Goal: Task Accomplishment & Management: Complete application form

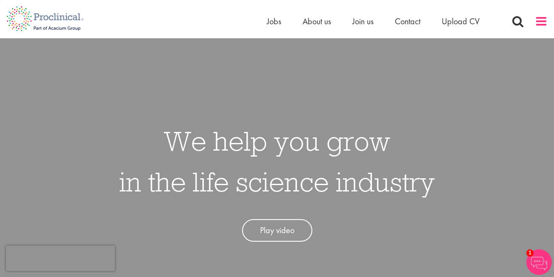
click at [538, 21] on span at bounding box center [541, 21] width 13 height 13
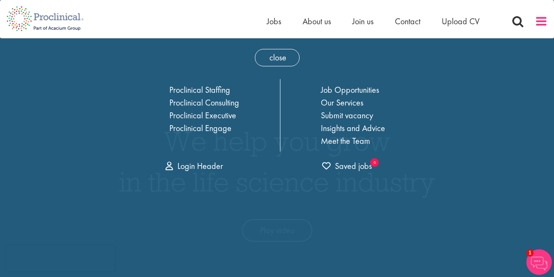
click at [536, 25] on span at bounding box center [541, 21] width 13 height 13
click at [543, 22] on span at bounding box center [541, 21] width 13 height 13
click at [194, 168] on link "Login Header" at bounding box center [193, 165] width 57 height 11
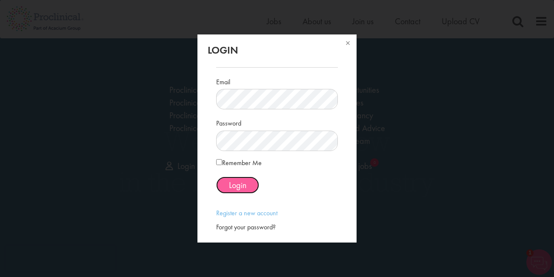
click at [243, 185] on span "Login" at bounding box center [237, 184] width 17 height 11
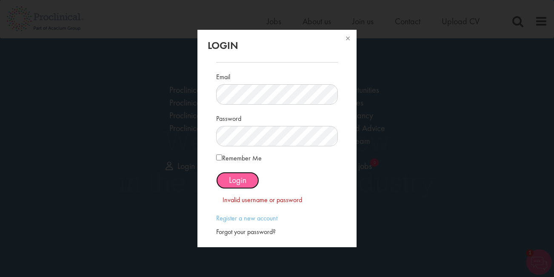
click at [243, 179] on span "Login" at bounding box center [237, 179] width 17 height 11
click at [347, 37] on button at bounding box center [347, 39] width 19 height 19
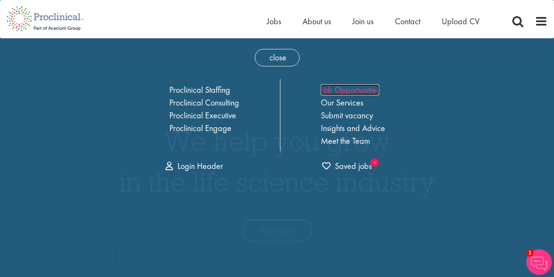
click at [343, 91] on link "Job Opportunities" at bounding box center [350, 89] width 58 height 11
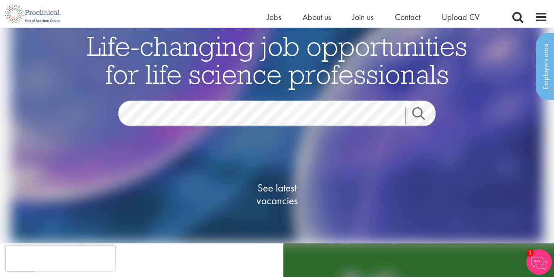
scroll to position [15, 0]
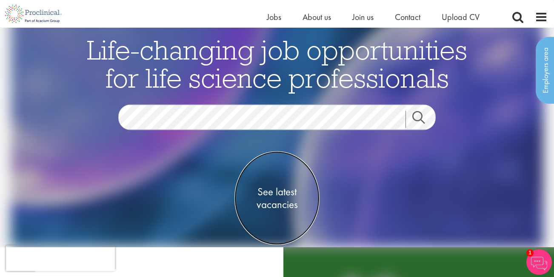
click at [286, 196] on span "See latest vacancies" at bounding box center [276, 198] width 85 height 26
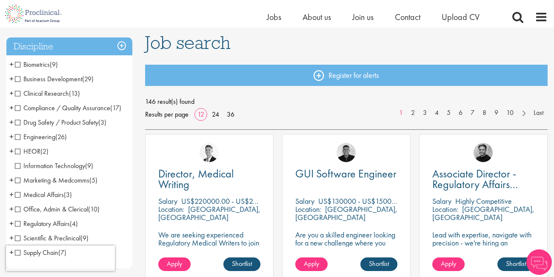
scroll to position [58, 0]
click at [64, 181] on span "Marketing & Medcomms" at bounding box center [52, 180] width 74 height 9
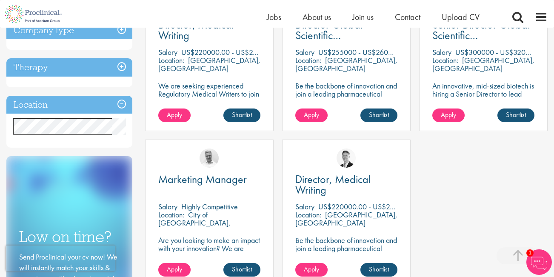
scroll to position [215, 0]
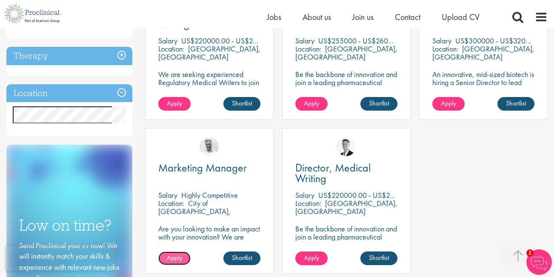
click at [178, 259] on span "Apply" at bounding box center [174, 257] width 15 height 9
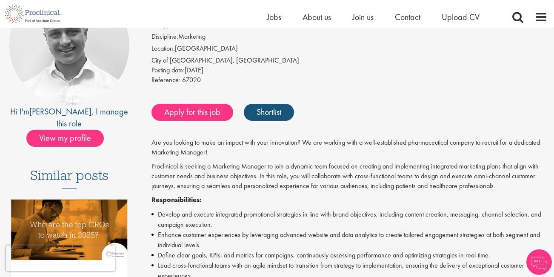
scroll to position [111, 0]
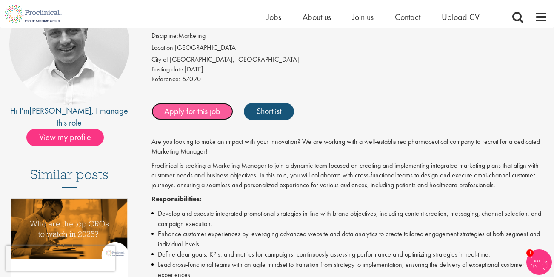
click at [208, 104] on link "Apply for this job" at bounding box center [192, 111] width 82 height 17
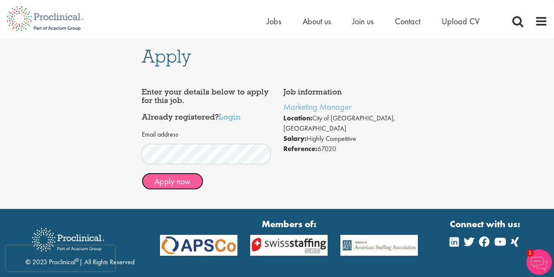
click at [186, 176] on button "Apply now" at bounding box center [173, 181] width 62 height 17
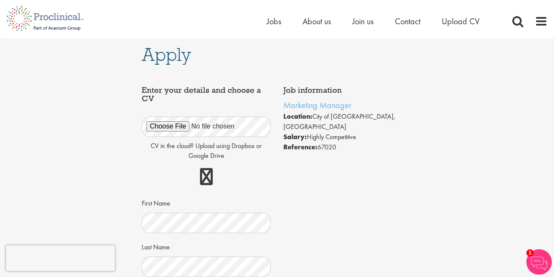
scroll to position [1, 0]
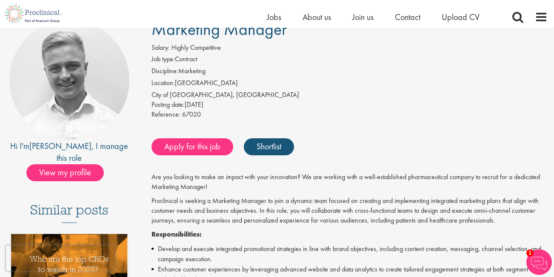
scroll to position [76, 0]
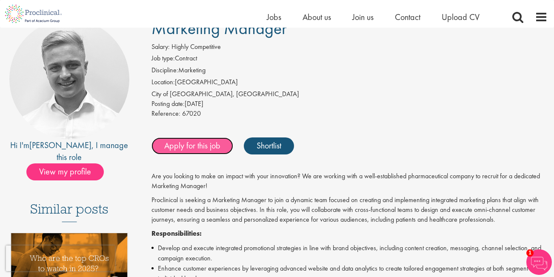
click at [203, 148] on link "Apply for this job" at bounding box center [192, 145] width 82 height 17
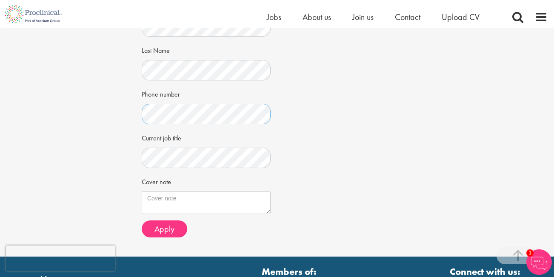
scroll to position [186, 0]
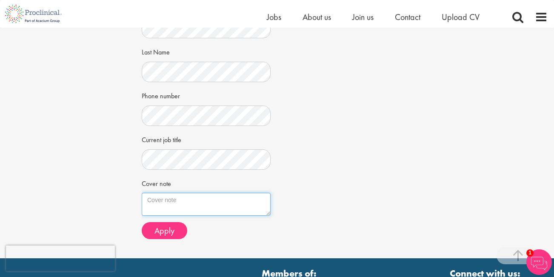
click at [156, 200] on textarea "Cover note" at bounding box center [206, 204] width 129 height 23
paste textarea "P.O. Box 10591, Maseru 100. Cell: 630 17271; 588 51580 E-mail: lekhate@yahoo.co…"
type textarea "P.O. Box 10591, Maseru 100. Cell: 630 17271; 588 51580 E-mail: lekhate@yahoo.co…"
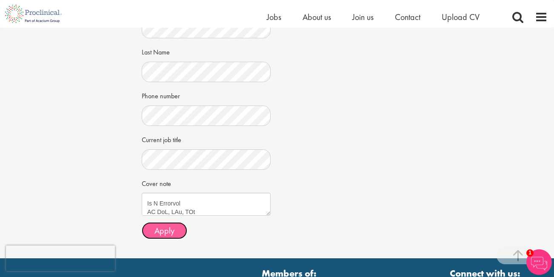
click at [168, 230] on span "Apply" at bounding box center [164, 230] width 20 height 11
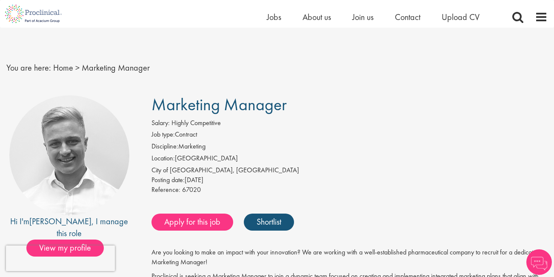
scroll to position [111, 0]
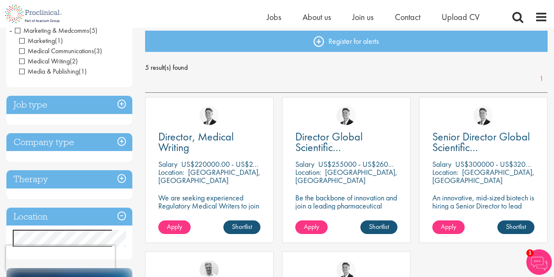
scroll to position [88, 0]
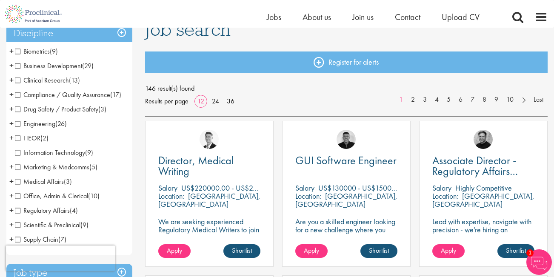
scroll to position [72, 0]
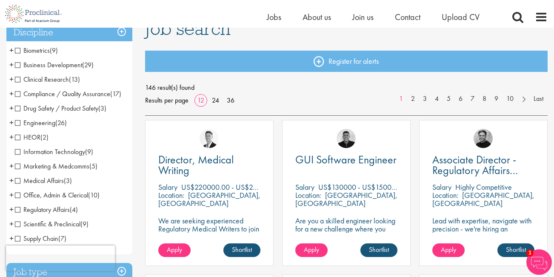
click at [65, 64] on span "Business Development" at bounding box center [48, 64] width 67 height 9
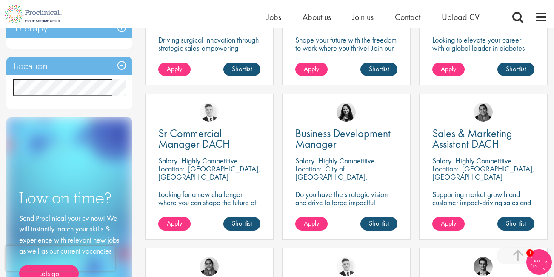
scroll to position [262, 0]
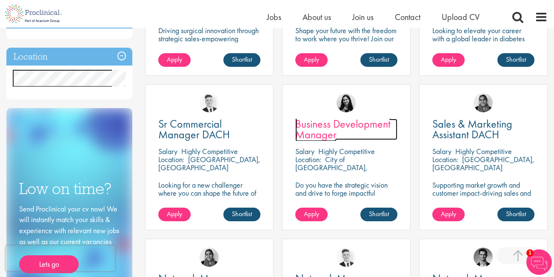
click at [332, 128] on span "Business Development Manager" at bounding box center [342, 129] width 95 height 25
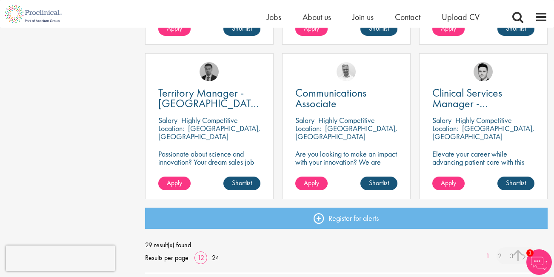
scroll to position [601, 0]
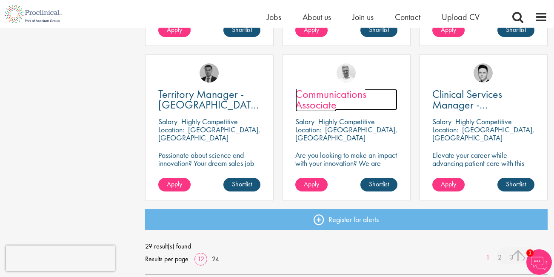
click at [330, 99] on span "Communications Associate" at bounding box center [330, 99] width 71 height 25
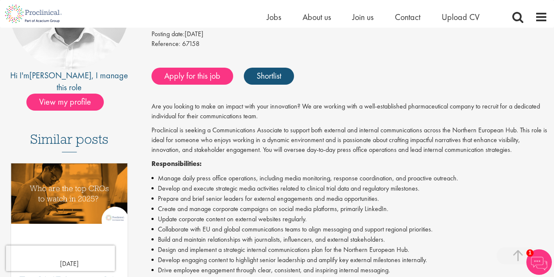
scroll to position [140, 0]
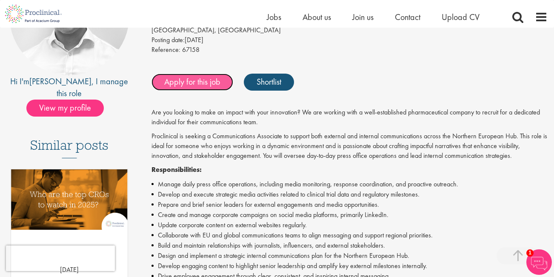
click at [208, 81] on link "Apply for this job" at bounding box center [192, 82] width 82 height 17
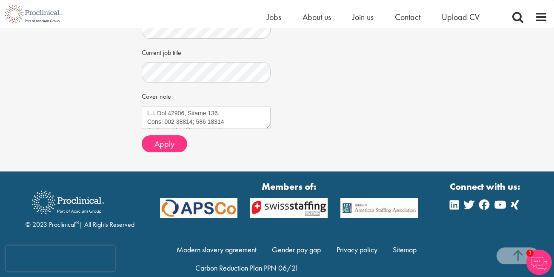
scroll to position [329, 0]
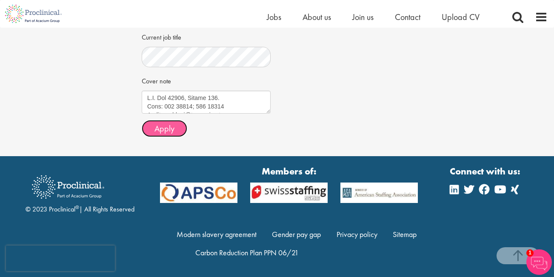
click at [166, 127] on span "Apply" at bounding box center [164, 128] width 20 height 11
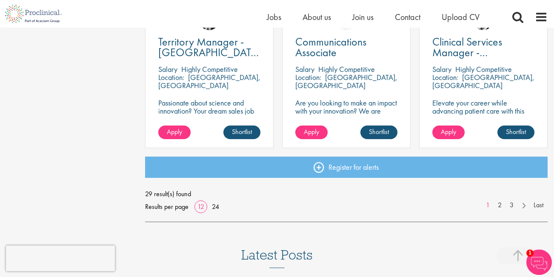
scroll to position [654, 0]
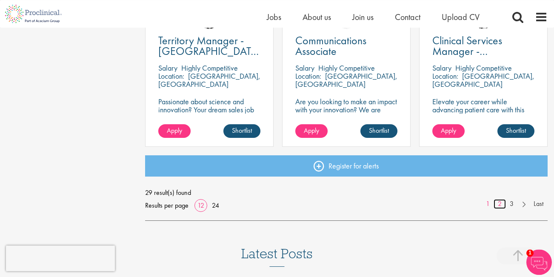
click at [501, 202] on link "2" at bounding box center [499, 204] width 12 height 10
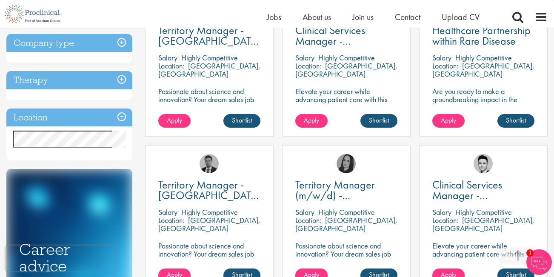
scroll to position [191, 0]
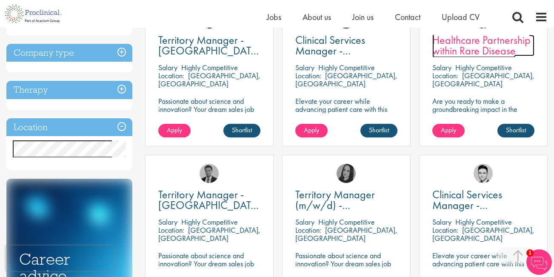
click at [458, 52] on span "Healthcare Partnership within Rare Disease" at bounding box center [481, 45] width 98 height 25
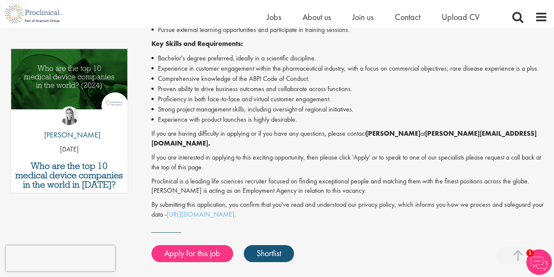
scroll to position [444, 0]
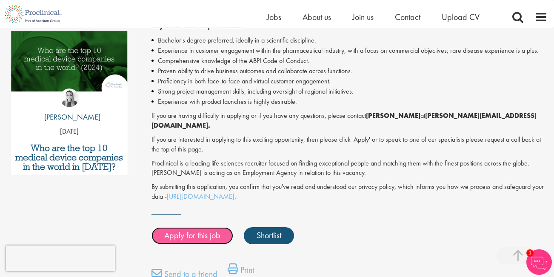
click at [202, 234] on link "Apply for this job" at bounding box center [192, 235] width 82 height 17
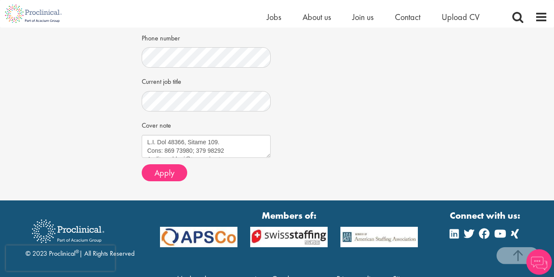
scroll to position [329, 0]
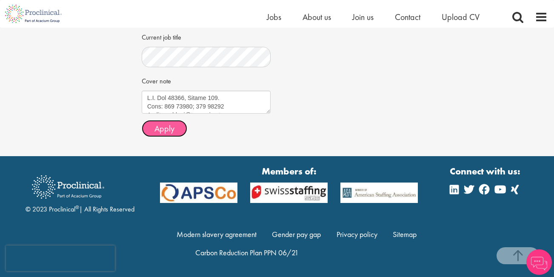
click at [165, 126] on span "Apply" at bounding box center [164, 128] width 20 height 11
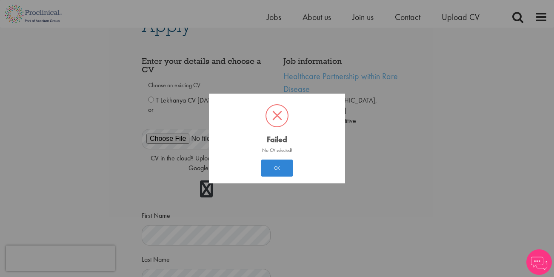
scroll to position [13, 0]
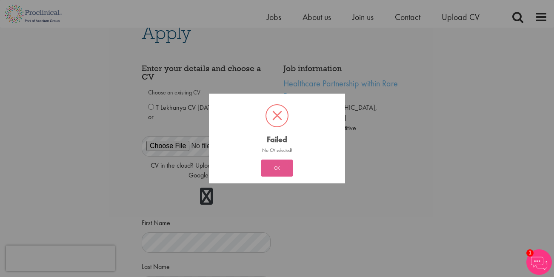
click at [285, 169] on button "OK" at bounding box center [276, 167] width 31 height 17
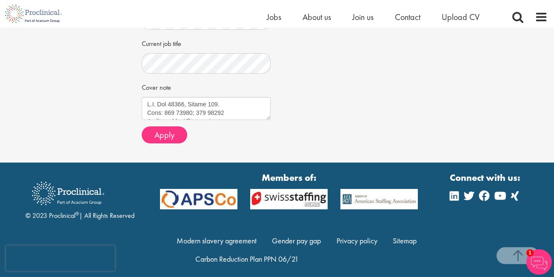
scroll to position [329, 0]
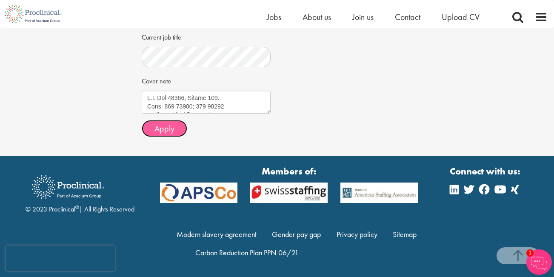
click at [172, 124] on span "Apply" at bounding box center [164, 128] width 20 height 11
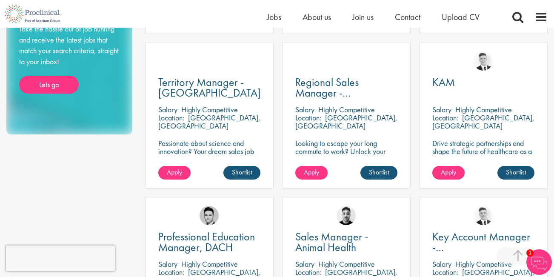
scroll to position [465, 0]
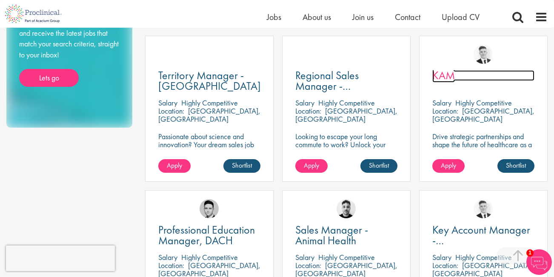
click at [438, 81] on span "KAM" at bounding box center [443, 75] width 23 height 14
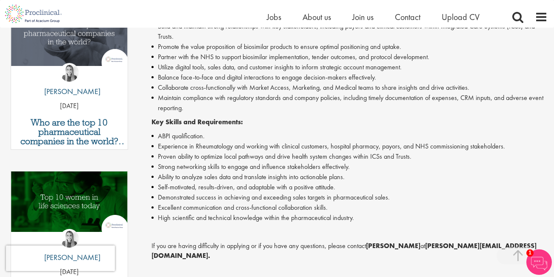
scroll to position [339, 0]
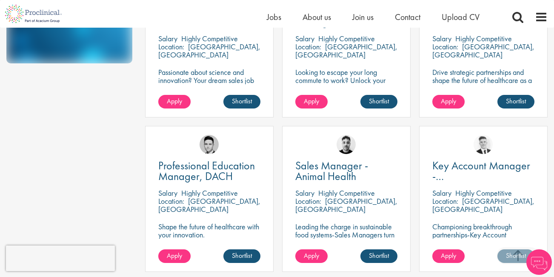
scroll to position [529, 0]
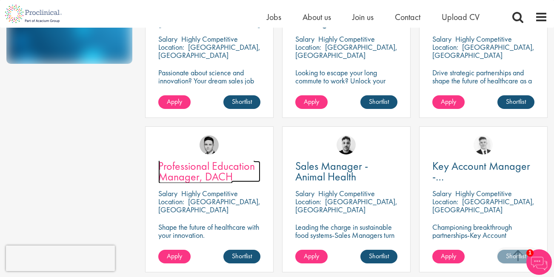
click at [217, 164] on span "Professional Education Manager, DACH" at bounding box center [206, 171] width 97 height 25
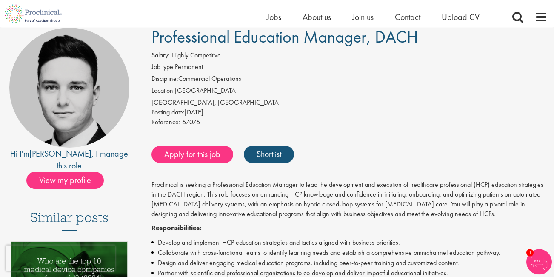
scroll to position [67, 0]
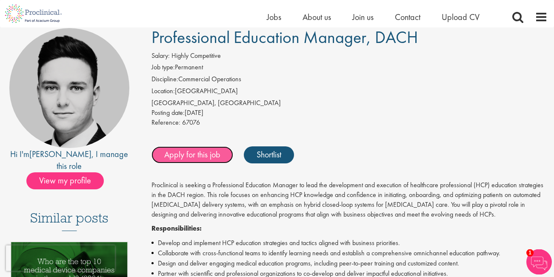
click at [195, 157] on link "Apply for this job" at bounding box center [192, 154] width 82 height 17
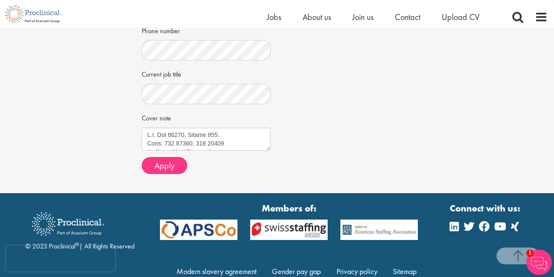
scroll to position [294, 0]
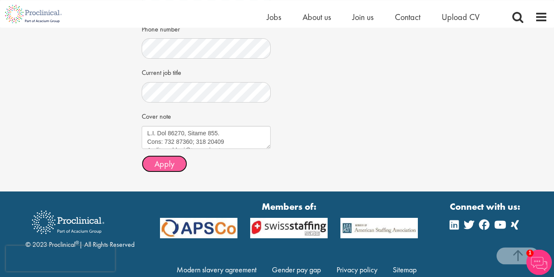
click at [162, 170] on button "Apply" at bounding box center [165, 163] width 46 height 17
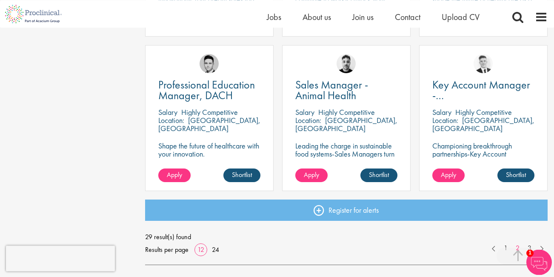
scroll to position [611, 0]
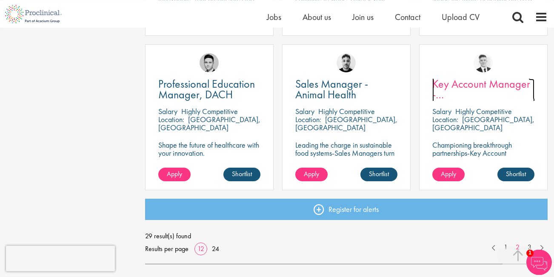
click at [460, 93] on span "Key Account Manager - Netherlands" at bounding box center [483, 95] width 102 height 36
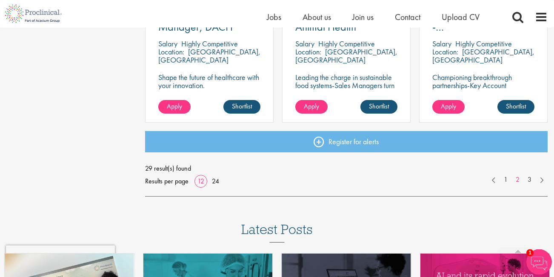
scroll to position [683, 0]
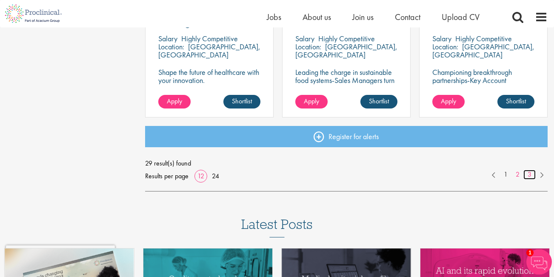
click at [531, 172] on link "3" at bounding box center [529, 175] width 12 height 10
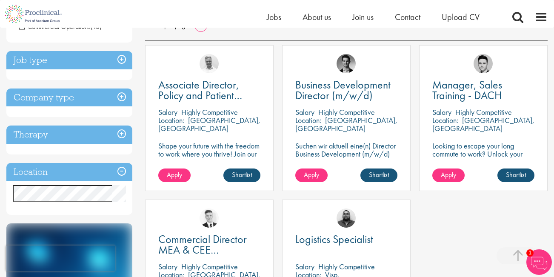
scroll to position [145, 0]
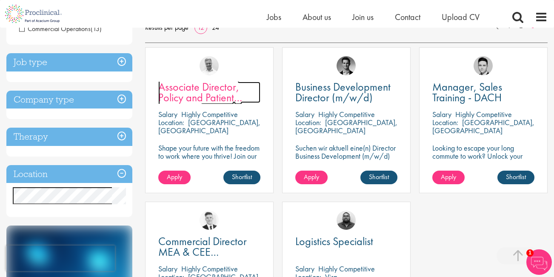
click at [211, 89] on span "Associate Director, Policy and Patient Advocacy" at bounding box center [200, 98] width 84 height 36
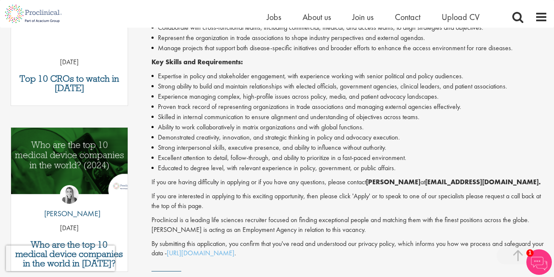
scroll to position [361, 0]
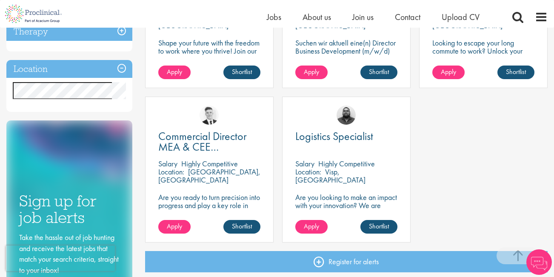
scroll to position [253, 0]
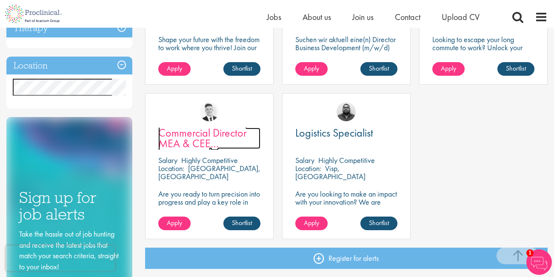
click at [199, 139] on span "Commercial Director MEA & CEE Partnerships" at bounding box center [202, 143] width 88 height 36
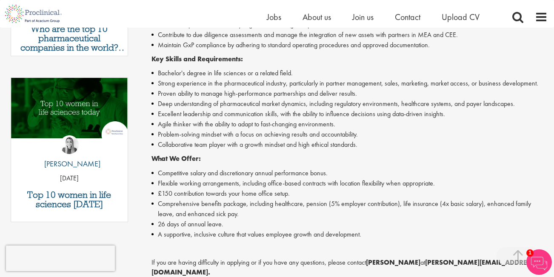
scroll to position [403, 0]
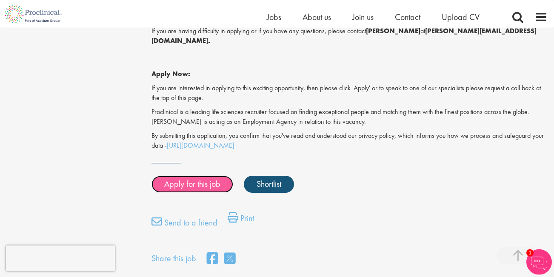
click at [202, 176] on link "Apply for this job" at bounding box center [192, 184] width 82 height 17
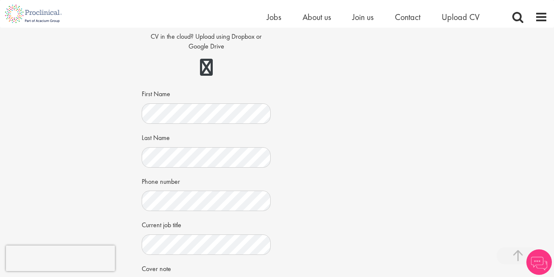
scroll to position [229, 0]
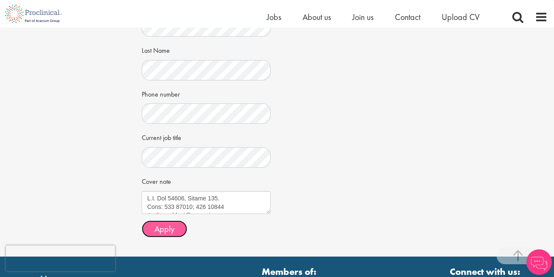
click at [165, 231] on span "Apply" at bounding box center [164, 228] width 20 height 11
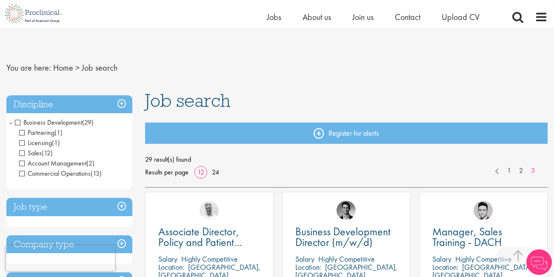
scroll to position [191, 0]
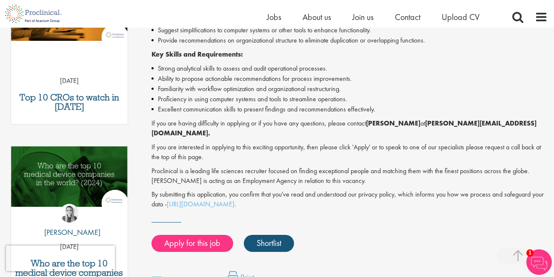
scroll to position [325, 0]
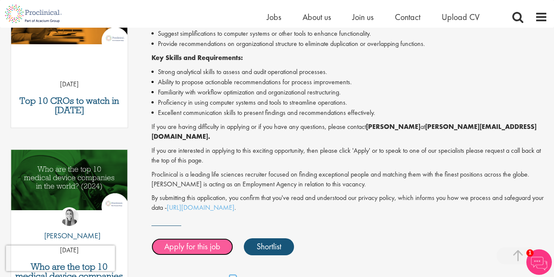
click at [204, 243] on link "Apply for this job" at bounding box center [192, 246] width 82 height 17
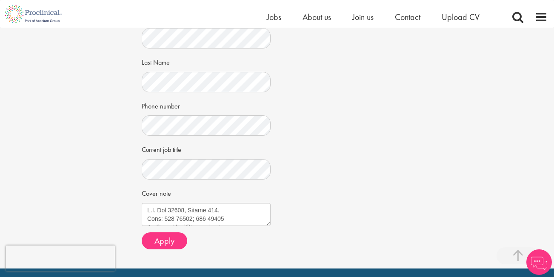
scroll to position [229, 0]
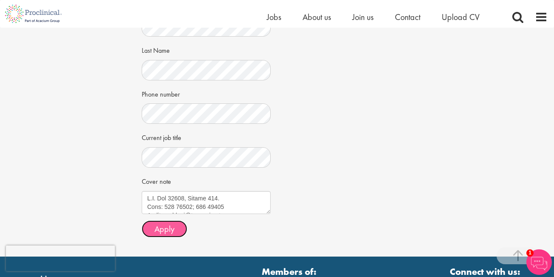
click at [164, 229] on span "Apply" at bounding box center [164, 228] width 20 height 11
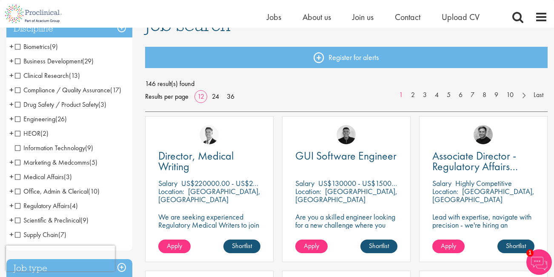
scroll to position [78, 0]
